Goal: Entertainment & Leisure: Consume media (video, audio)

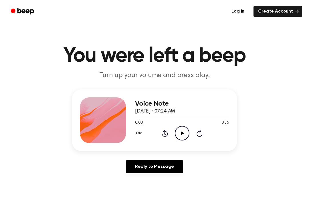
click at [187, 132] on icon "Play Audio" at bounding box center [182, 133] width 15 height 15
click at [179, 132] on icon "Pause Audio" at bounding box center [182, 133] width 15 height 15
click at [183, 131] on icon "Play Audio" at bounding box center [182, 133] width 15 height 15
click at [182, 132] on icon "Pause Audio" at bounding box center [182, 133] width 15 height 15
click at [167, 133] on icon at bounding box center [165, 133] width 6 height 7
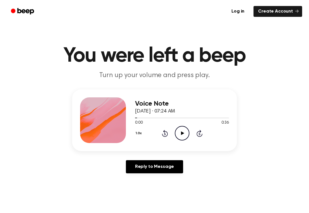
click at [180, 134] on icon "Play Audio" at bounding box center [182, 133] width 15 height 15
click at [184, 133] on icon "Pause Audio" at bounding box center [182, 133] width 15 height 15
click at [184, 127] on icon "Play Audio" at bounding box center [182, 133] width 15 height 15
click at [181, 133] on icon at bounding box center [182, 133] width 3 height 4
click at [160, 132] on div "1.0x Rewind 5 seconds Play Audio Skip 5 seconds" at bounding box center [182, 133] width 94 height 15
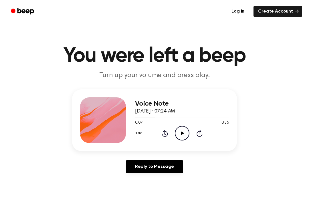
click at [164, 136] on icon "Rewind 5 seconds" at bounding box center [164, 133] width 6 height 7
click at [179, 133] on icon "Play Audio" at bounding box center [182, 133] width 15 height 15
click at [180, 137] on icon "Pause Audio" at bounding box center [182, 133] width 15 height 15
click at [165, 133] on icon at bounding box center [164, 134] width 1 height 2
click at [165, 130] on icon "Rewind 5 seconds" at bounding box center [164, 133] width 6 height 7
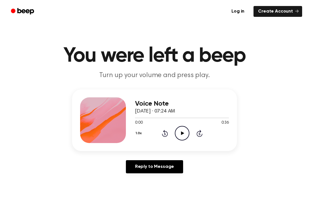
click at [179, 133] on icon "Play Audio" at bounding box center [182, 133] width 15 height 15
click at [183, 135] on icon "Pause Audio" at bounding box center [182, 133] width 15 height 15
click at [180, 131] on icon "Play Audio" at bounding box center [182, 133] width 15 height 15
click at [182, 134] on icon "Pause Audio" at bounding box center [182, 133] width 15 height 15
click at [187, 134] on icon "Pause Audio" at bounding box center [182, 133] width 15 height 15
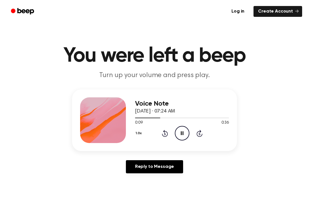
click at [166, 132] on icon at bounding box center [165, 133] width 6 height 7
click at [177, 125] on div "0:10 0:36" at bounding box center [182, 123] width 94 height 6
click at [183, 135] on icon at bounding box center [182, 133] width 3 height 4
click at [183, 135] on icon "Pause Audio" at bounding box center [182, 133] width 15 height 15
click at [182, 133] on icon at bounding box center [182, 133] width 3 height 4
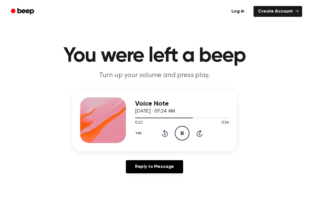
click at [183, 133] on icon at bounding box center [182, 133] width 3 height 4
click at [167, 135] on icon "Rewind 5 seconds" at bounding box center [164, 133] width 6 height 7
click at [187, 132] on icon "Play Audio" at bounding box center [182, 133] width 15 height 15
click at [184, 133] on icon "Pause Audio" at bounding box center [182, 133] width 15 height 15
click at [166, 135] on icon "Rewind 5 seconds" at bounding box center [164, 133] width 6 height 7
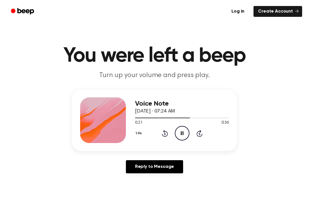
click at [167, 132] on icon at bounding box center [165, 133] width 6 height 7
click at [182, 132] on icon "Pause Audio" at bounding box center [182, 133] width 15 height 15
click at [181, 133] on icon "Play Audio" at bounding box center [182, 133] width 15 height 15
click at [179, 134] on icon "Pause Audio" at bounding box center [182, 133] width 15 height 15
click at [167, 131] on icon "Rewind 5 seconds" at bounding box center [164, 133] width 6 height 7
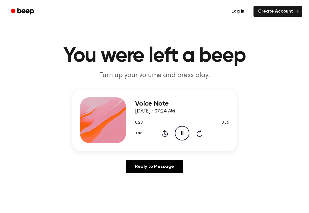
click at [183, 133] on icon "Pause Audio" at bounding box center [182, 133] width 15 height 15
click at [163, 135] on icon "Rewind 5 seconds" at bounding box center [164, 133] width 6 height 7
click at [159, 135] on div "1.0x Rewind 5 seconds Play Audio Skip 5 seconds" at bounding box center [182, 133] width 94 height 15
click at [162, 137] on icon "Rewind 5 seconds" at bounding box center [164, 133] width 6 height 7
click at [167, 131] on icon "Rewind 5 seconds" at bounding box center [164, 133] width 6 height 7
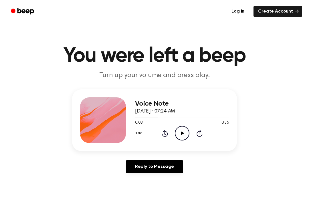
click at [186, 133] on icon "Play Audio" at bounding box center [182, 133] width 15 height 15
click at [182, 133] on icon "Pause Audio" at bounding box center [182, 133] width 15 height 15
click at [173, 131] on div "1.0x Rewind 5 seconds Play Audio Skip 5 seconds" at bounding box center [182, 133] width 94 height 15
click at [162, 135] on icon at bounding box center [165, 133] width 6 height 7
click at [179, 134] on icon "Play Audio" at bounding box center [182, 133] width 15 height 15
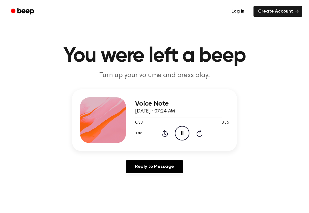
click at [179, 139] on icon "Pause Audio" at bounding box center [182, 133] width 15 height 15
